Goal: Task Accomplishment & Management: Complete application form

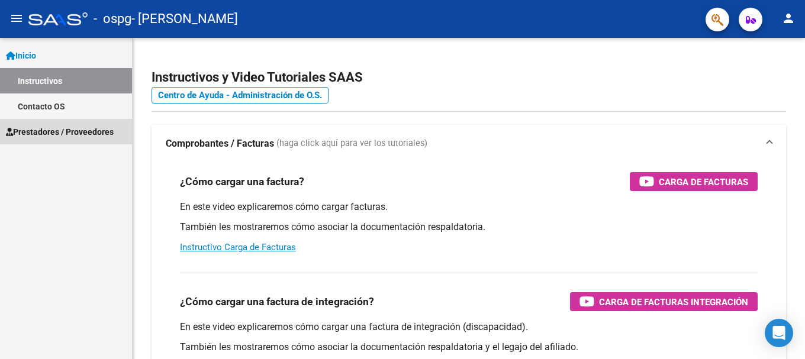
click at [74, 132] on span "Prestadores / Proveedores" at bounding box center [60, 131] width 108 height 13
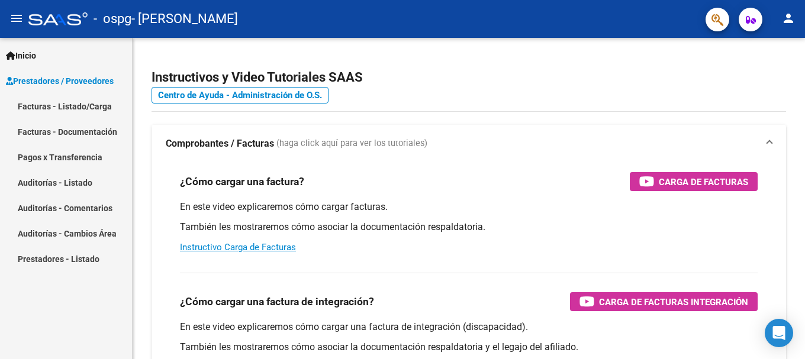
click at [86, 108] on link "Facturas - Listado/Carga" at bounding box center [66, 105] width 132 height 25
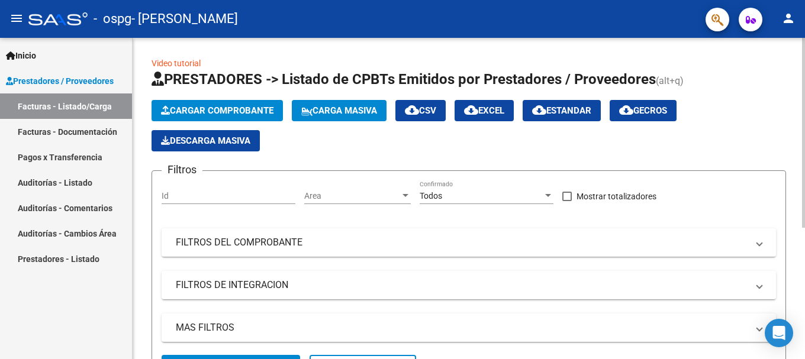
click at [193, 105] on button "Cargar Comprobante" at bounding box center [216, 110] width 131 height 21
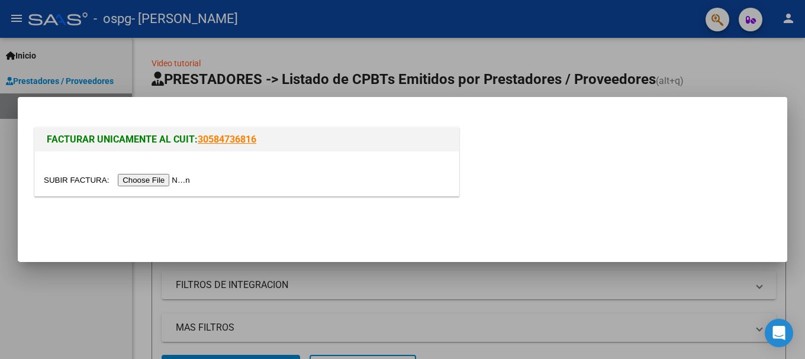
click at [175, 177] on input "file" at bounding box center [119, 180] width 150 height 12
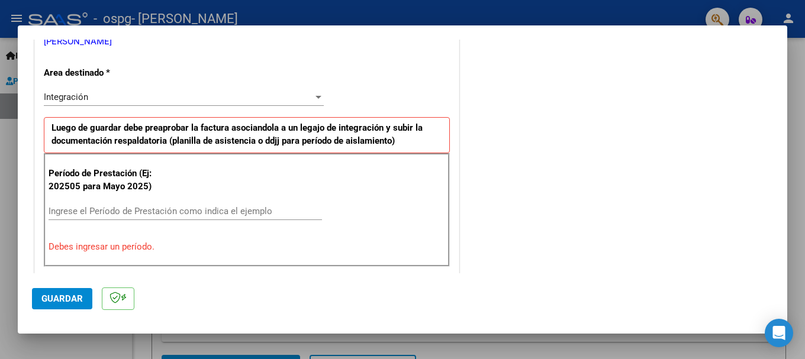
scroll to position [270, 0]
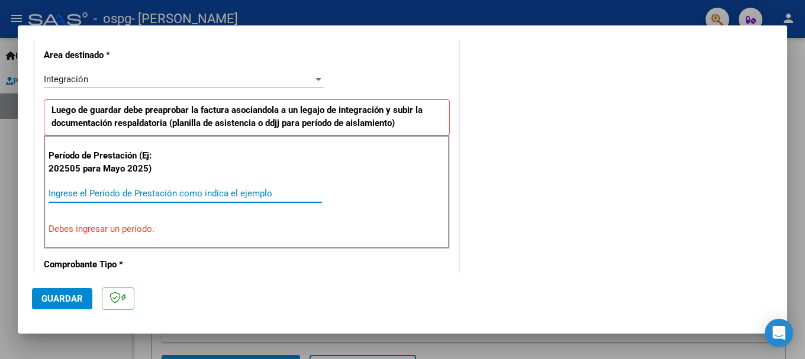
click at [112, 195] on input "Ingrese el Período de Prestación como indica el ejemplo" at bounding box center [185, 193] width 273 height 11
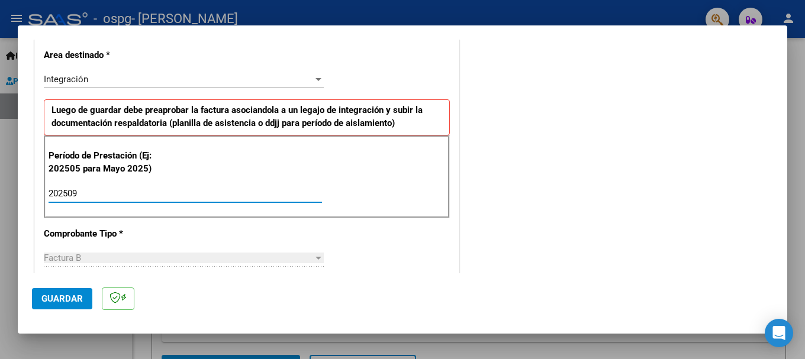
type input "202509"
click at [75, 297] on span "Guardar" at bounding box center [61, 298] width 41 height 11
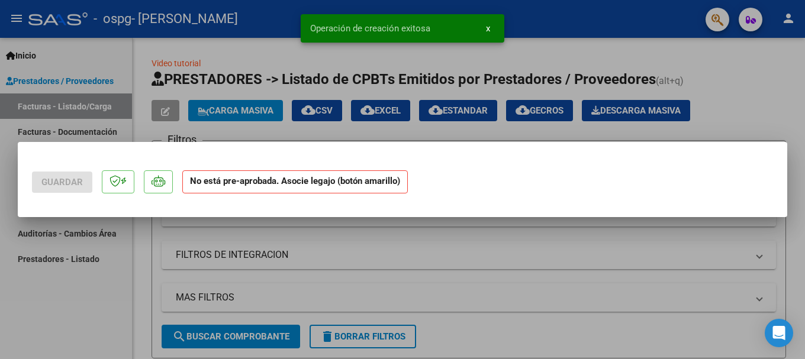
scroll to position [0, 0]
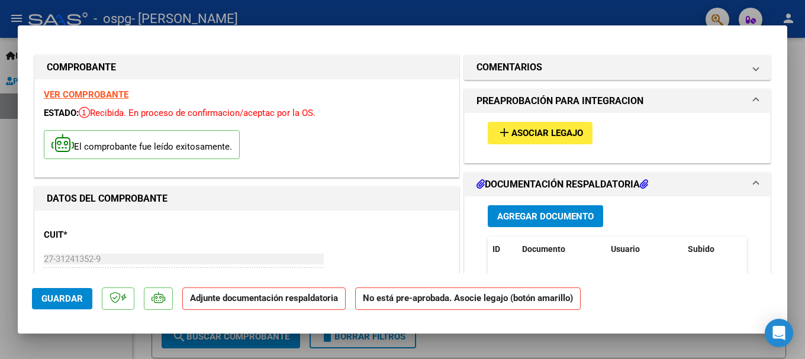
click at [540, 137] on span "Asociar Legajo" at bounding box center [547, 133] width 72 height 11
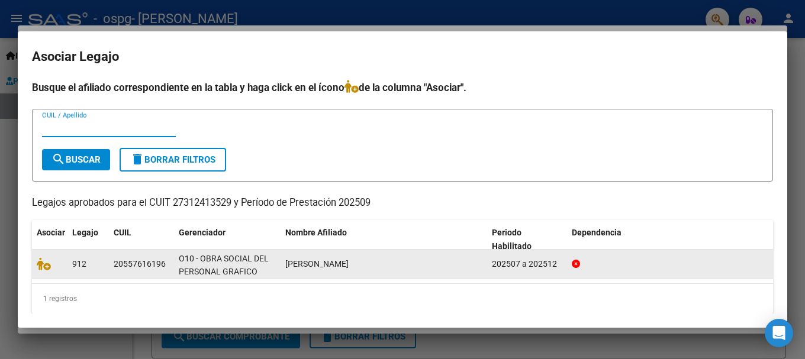
click at [291, 275] on datatable-body-cell "[PERSON_NAME]" at bounding box center [383, 264] width 206 height 29
click at [36, 264] on datatable-body-cell at bounding box center [49, 264] width 35 height 29
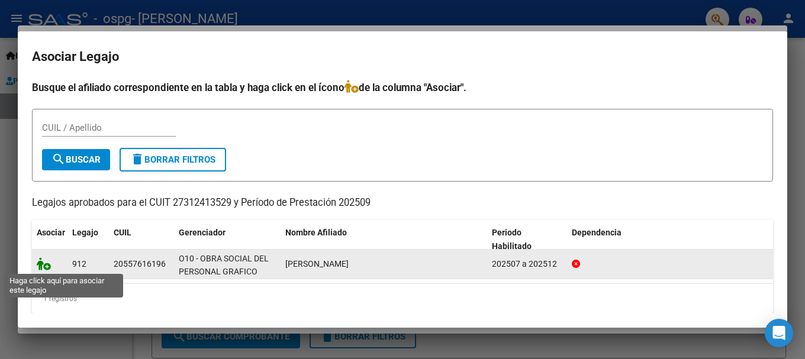
click at [45, 266] on icon at bounding box center [44, 263] width 14 height 13
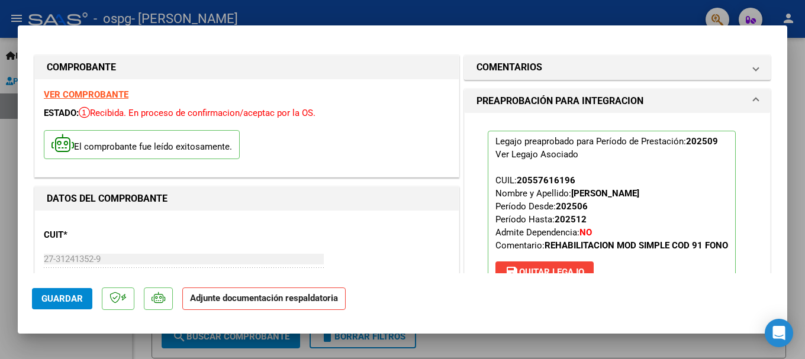
drag, startPoint x: 789, startPoint y: 96, endPoint x: 795, endPoint y: 123, distance: 27.7
click at [795, 123] on div at bounding box center [402, 179] width 805 height 359
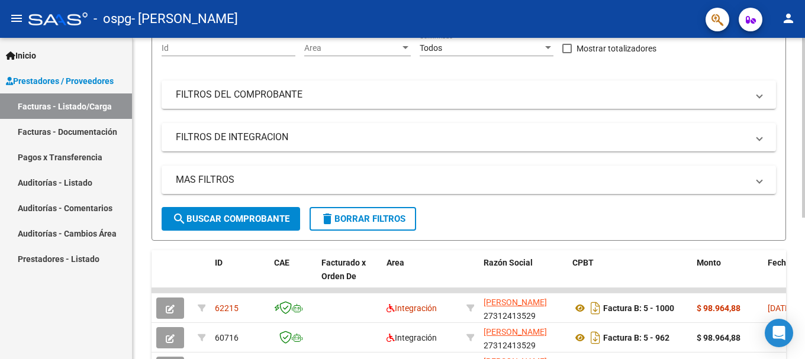
scroll to position [127, 0]
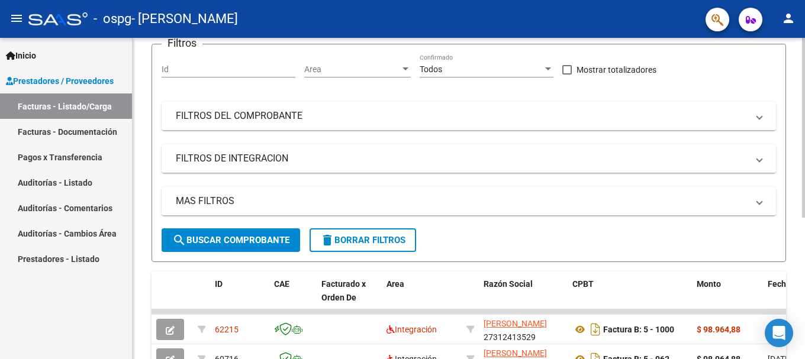
click at [804, 191] on div at bounding box center [803, 202] width 3 height 180
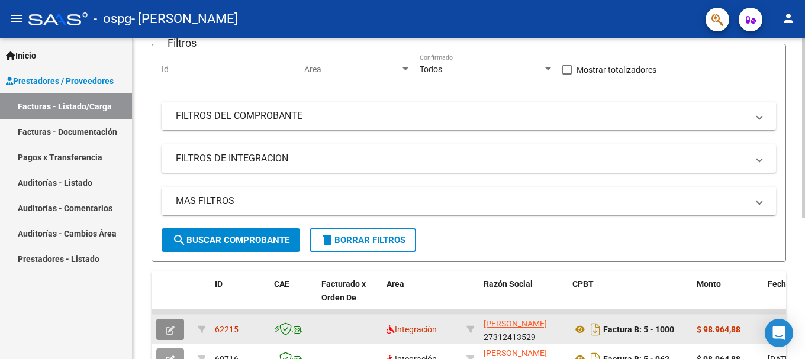
click at [177, 330] on button "button" at bounding box center [170, 329] width 28 height 21
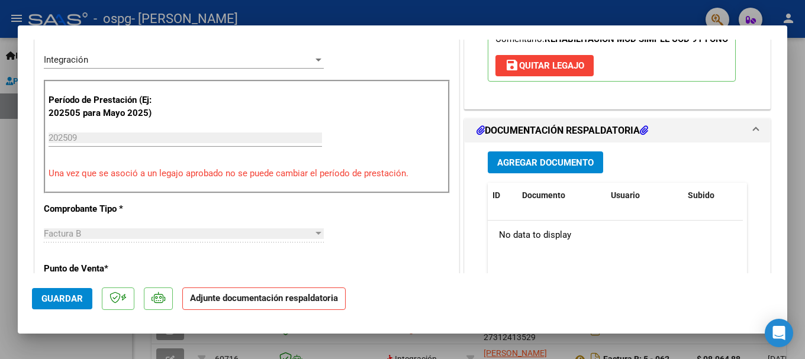
scroll to position [272, 0]
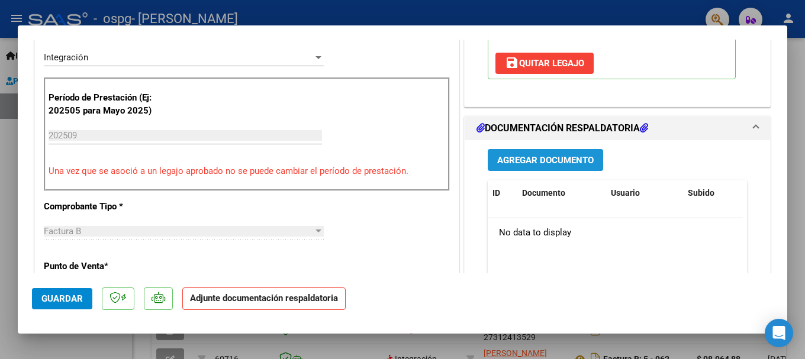
click at [566, 157] on span "Agregar Documento" at bounding box center [545, 160] width 96 height 11
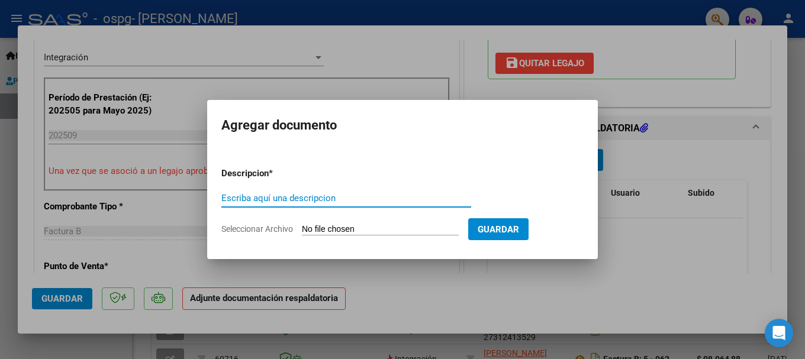
click at [330, 198] on input "Escriba aquí una descripcion" at bounding box center [346, 198] width 250 height 11
type input "asistencia [DATE]"
click at [374, 231] on input "Seleccionar Archivo" at bounding box center [380, 229] width 157 height 11
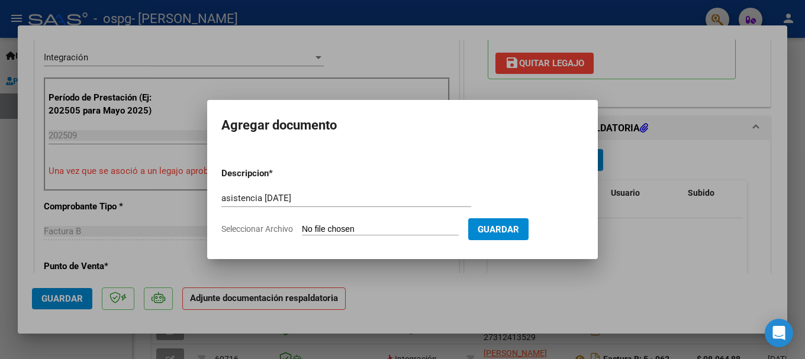
type input "C:\fakepath\ASISTENC [PERSON_NAME] [DATE].pdf"
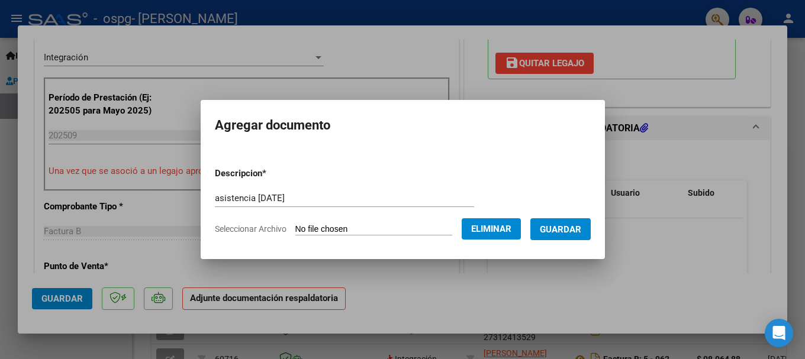
click at [577, 222] on button "Guardar" at bounding box center [560, 229] width 60 height 22
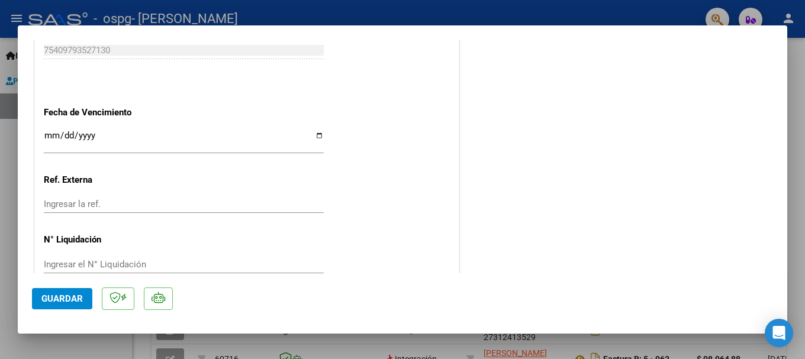
scroll to position [782, 0]
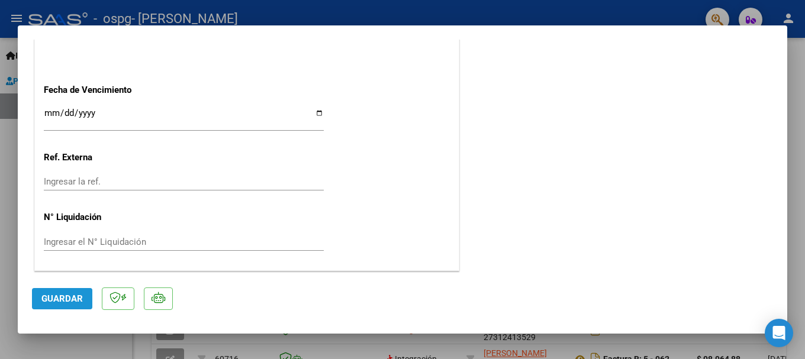
click at [60, 304] on span "Guardar" at bounding box center [61, 298] width 41 height 11
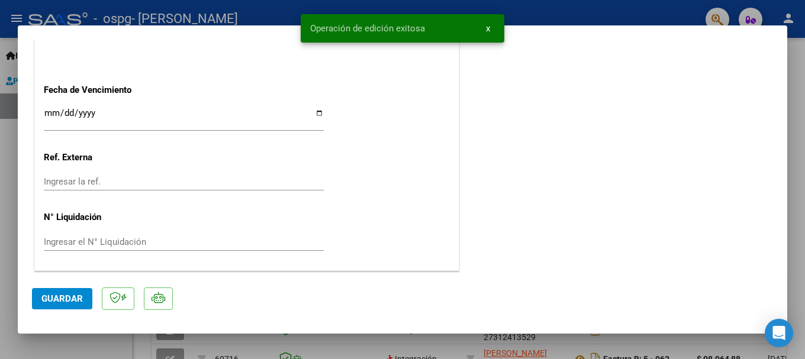
click at [804, 101] on div at bounding box center [402, 179] width 805 height 359
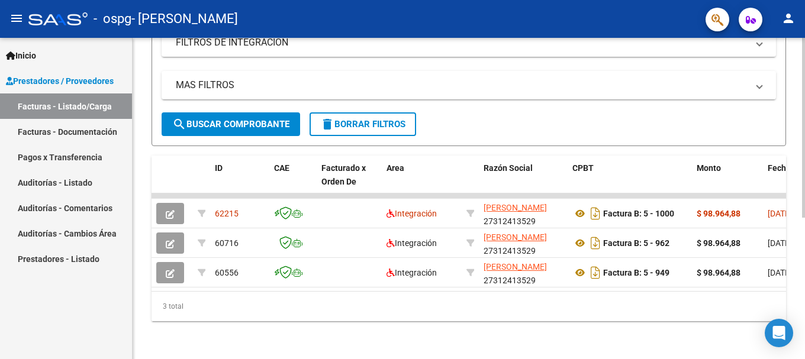
scroll to position [252, 0]
click at [799, 221] on div "Video tutorial PRESTADORES -> Listado de CPBTs Emitidos por Prestadores / Prove…" at bounding box center [470, 77] width 675 height 564
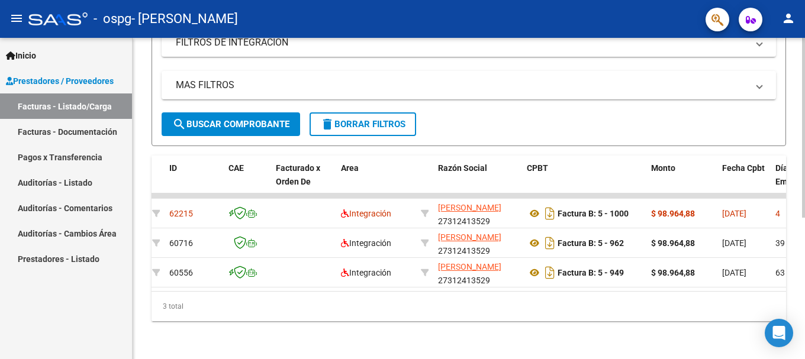
scroll to position [0, 0]
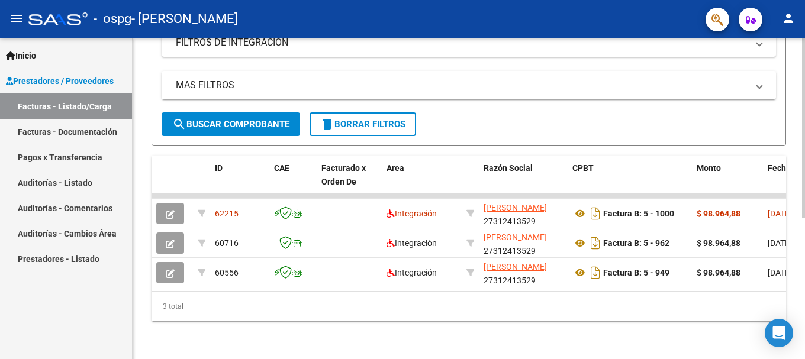
click at [319, 318] on div "3 total" at bounding box center [468, 307] width 634 height 30
